Goal: Transaction & Acquisition: Download file/media

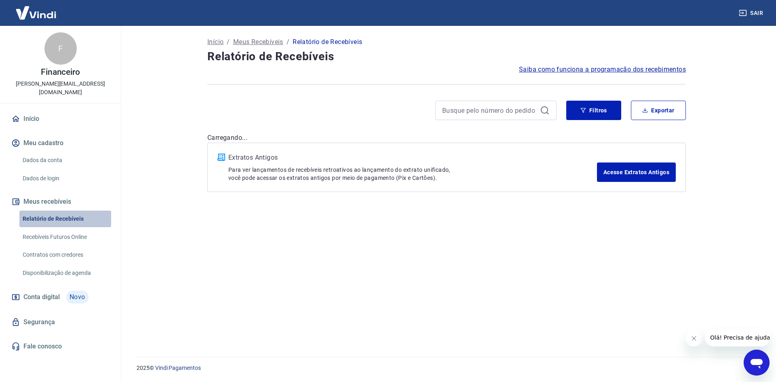
click at [60, 211] on link "Relatório de Recebíveis" at bounding box center [65, 219] width 92 height 17
click at [600, 112] on button "Filtros" at bounding box center [593, 110] width 55 height 19
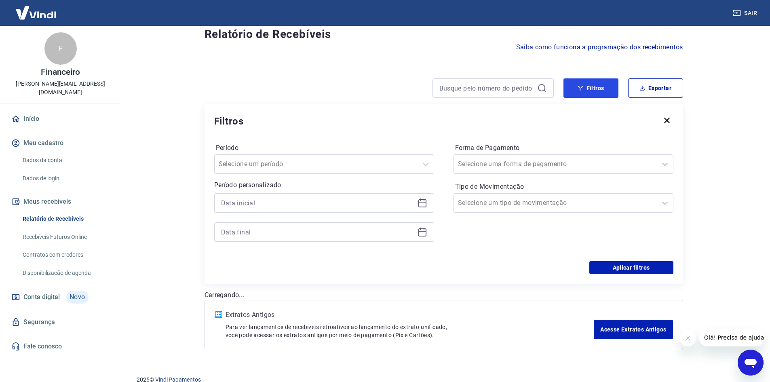
scroll to position [34, 0]
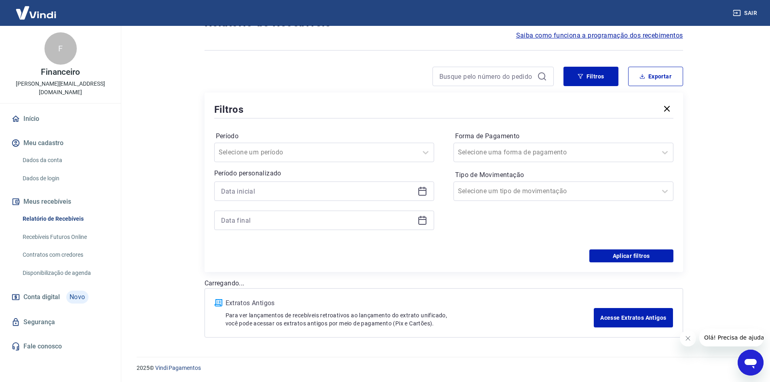
click at [419, 194] on icon at bounding box center [422, 191] width 10 height 10
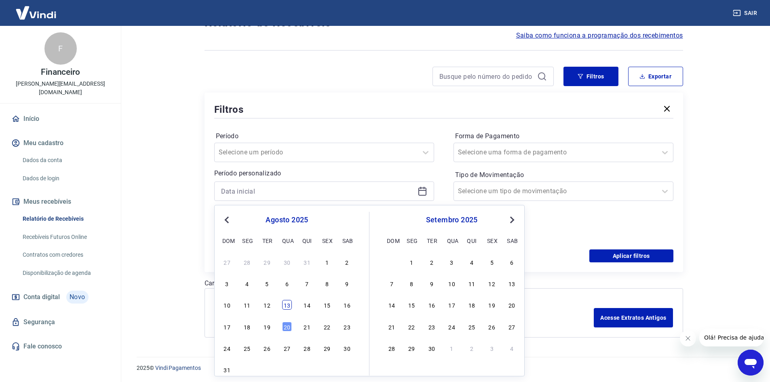
click at [287, 306] on div "13" at bounding box center [287, 305] width 10 height 10
type input "[DATE]"
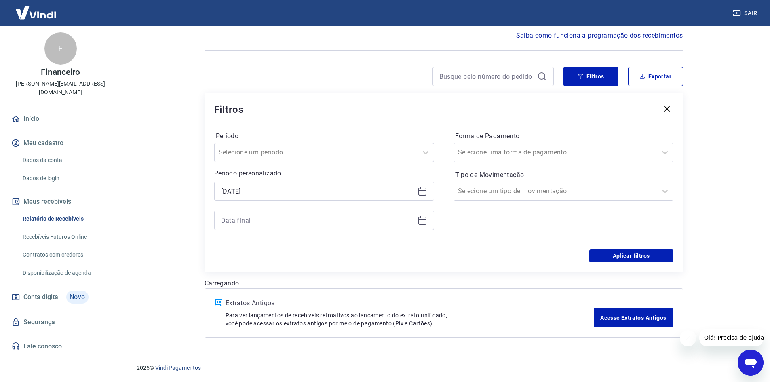
click at [425, 223] on icon at bounding box center [422, 220] width 10 height 10
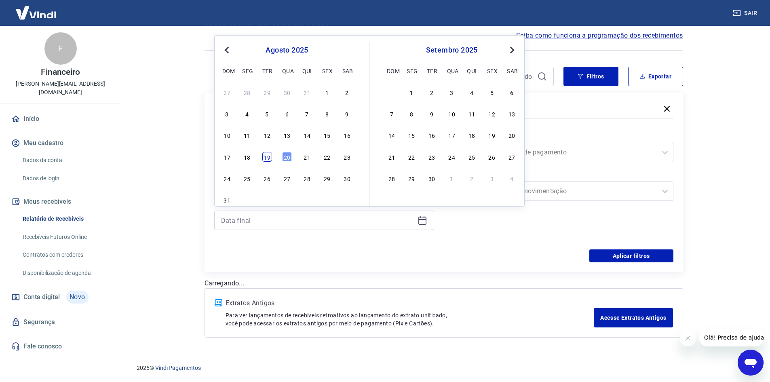
click at [267, 158] on div "19" at bounding box center [267, 157] width 10 height 10
type input "[DATE]"
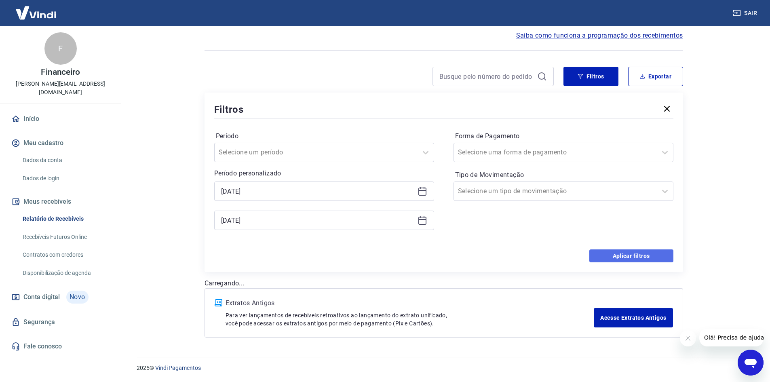
click at [619, 255] on button "Aplicar filtros" at bounding box center [631, 255] width 84 height 13
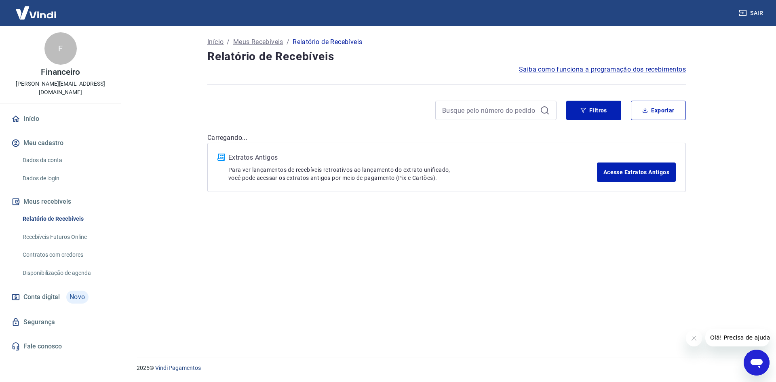
click at [696, 342] on button "Fechar mensagem da empresa" at bounding box center [693, 338] width 16 height 16
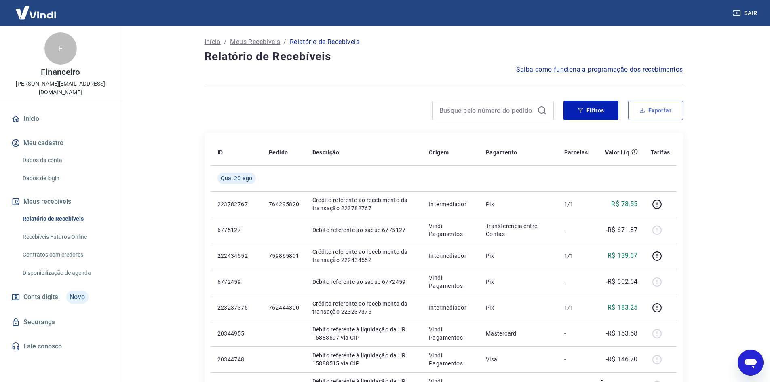
click at [655, 112] on button "Exportar" at bounding box center [655, 110] width 55 height 19
type input "[DATE]"
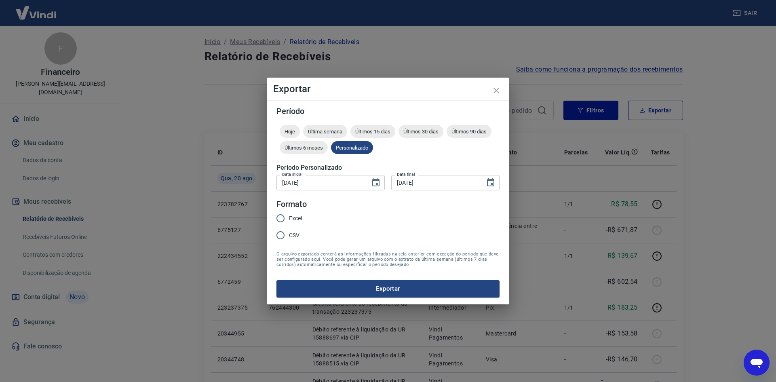
click at [282, 220] on input "Excel" at bounding box center [280, 218] width 17 height 17
radio input "true"
click at [354, 288] on button "Exportar" at bounding box center [387, 288] width 223 height 17
